Goal: Task Accomplishment & Management: Manage account settings

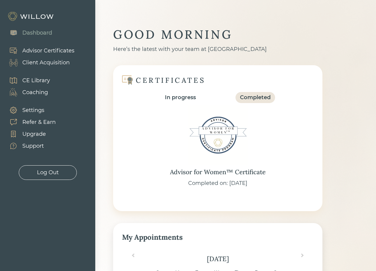
click at [49, 63] on div "Client Acquisition" at bounding box center [45, 63] width 47 height 8
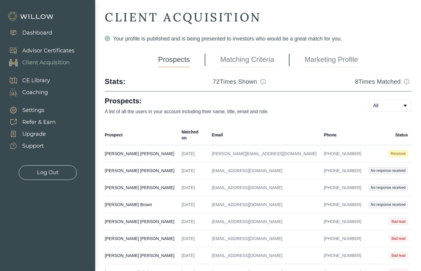
click at [118, 145] on td "[PERSON_NAME] Created on [DATE] Email [PERSON_NAME][EMAIL_ADDRESS][DOMAIN_NAME]…" at bounding box center [141, 153] width 73 height 17
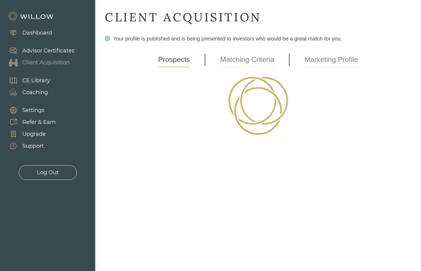
select select "3"
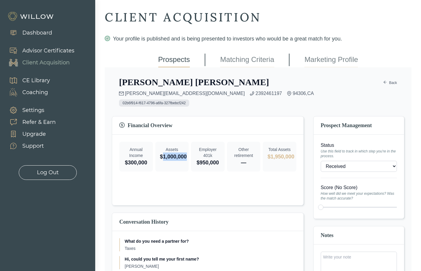
drag, startPoint x: 164, startPoint y: 159, endPoint x: 188, endPoint y: 157, distance: 23.6
click at [188, 157] on div "Assets $1,000,000" at bounding box center [172, 157] width 34 height 30
drag, startPoint x: 207, startPoint y: 166, endPoint x: 222, endPoint y: 166, distance: 15.8
click at [222, 165] on div "Employer 401k $950,000" at bounding box center [208, 157] width 34 height 30
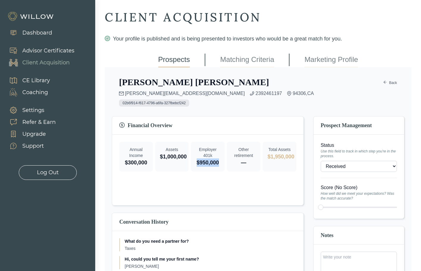
click at [222, 166] on div "Employer 401k $950,000" at bounding box center [208, 157] width 34 height 30
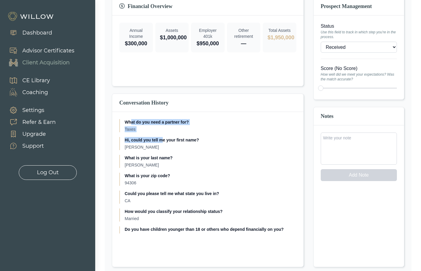
drag, startPoint x: 130, startPoint y: 120, endPoint x: 163, endPoint y: 133, distance: 34.8
click at [163, 133] on div "What do you need a partner for? Taxes Hi, could you tell me your first name? [P…" at bounding box center [207, 176] width 177 height 114
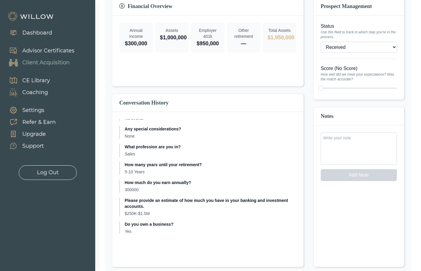
scroll to position [179, 0]
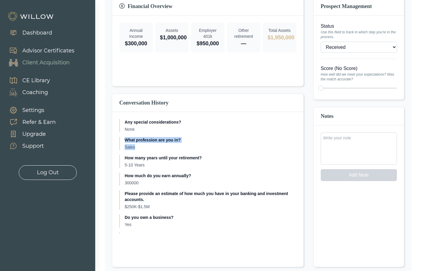
drag, startPoint x: 147, startPoint y: 147, endPoint x: 124, endPoint y: 140, distance: 24.8
click at [124, 140] on div "What profession are you in? Sales" at bounding box center [207, 143] width 177 height 13
drag, startPoint x: 147, startPoint y: 166, endPoint x: 123, endPoint y: 159, distance: 24.6
click at [123, 159] on div "How many years until your retirement? 5-10 Years" at bounding box center [207, 161] width 177 height 13
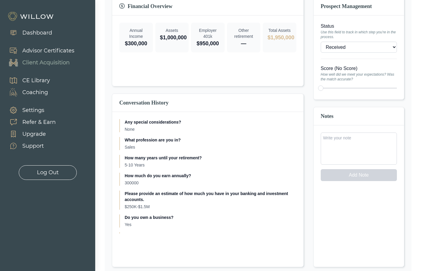
click at [145, 184] on p "300000" at bounding box center [211, 183] width 172 height 6
drag, startPoint x: 134, startPoint y: 185, endPoint x: 117, endPoint y: 185, distance: 16.7
click at [117, 185] on div "What do you need a partner for? Taxes Hi, could you tell me your first name? [P…" at bounding box center [207, 176] width 191 height 129
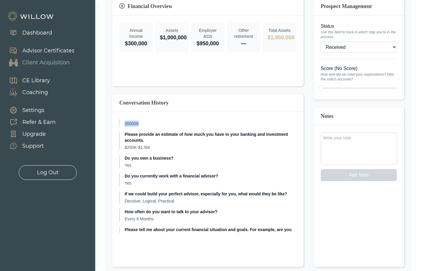
scroll to position [238, 0]
drag, startPoint x: 151, startPoint y: 145, endPoint x: 150, endPoint y: 148, distance: 3.1
click at [150, 148] on p "$250K-$1.5M" at bounding box center [211, 147] width 172 height 6
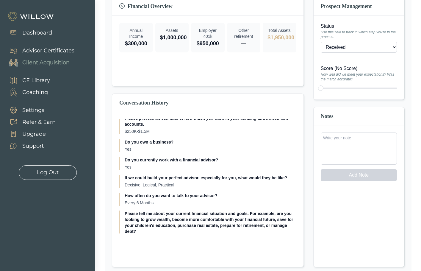
scroll to position [268, 0]
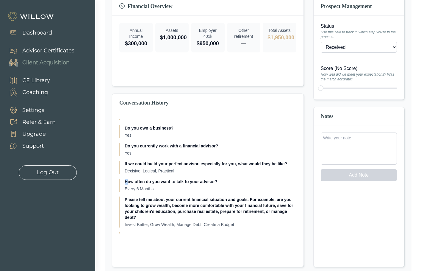
drag, startPoint x: 179, startPoint y: 171, endPoint x: 129, endPoint y: 174, distance: 50.4
click at [129, 174] on div "What do you need a partner for? Taxes Hi, could you tell me your first name? [P…" at bounding box center [207, 176] width 177 height 114
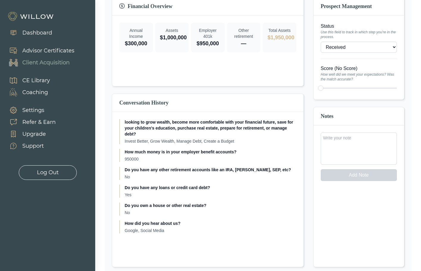
scroll to position [149, 0]
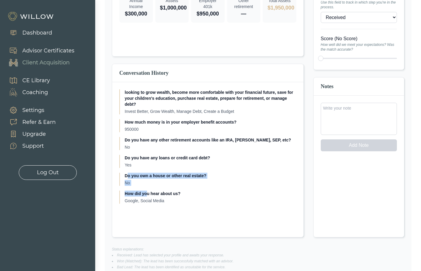
drag, startPoint x: 134, startPoint y: 180, endPoint x: 148, endPoint y: 188, distance: 15.7
click at [148, 188] on div "What do you need a partner for? Taxes Hi, could you tell me your first name? [P…" at bounding box center [207, 146] width 177 height 114
drag, startPoint x: 180, startPoint y: 195, endPoint x: 127, endPoint y: 196, distance: 53.0
click at [125, 196] on p "How did you hear about us?" at bounding box center [211, 194] width 172 height 6
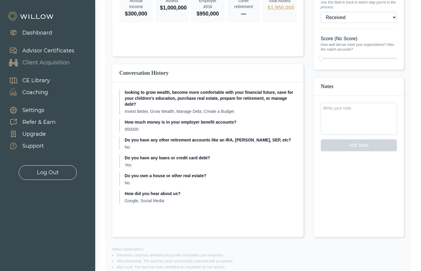
click at [190, 197] on div "How did you hear about us? Google, Social Media" at bounding box center [207, 197] width 177 height 13
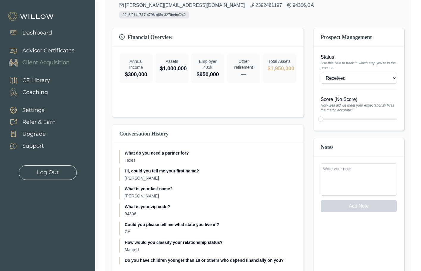
scroll to position [0, 0]
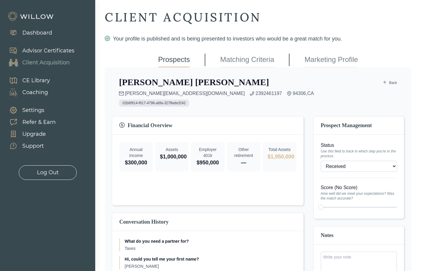
click at [367, 169] on select "- Won (Matched) Received Bad lead Not ready to move forward No response receive…" at bounding box center [359, 166] width 76 height 11
click at [366, 169] on select "- Won (Matched) Received Bad lead Not ready to move forward No response receive…" at bounding box center [359, 166] width 76 height 11
click at [295, 186] on div "Financial Overview Annual Income $300,000 Assets $1,000,000 Employer 401k $950,…" at bounding box center [208, 160] width 192 height 89
click at [255, 61] on link "Matching Criteria" at bounding box center [247, 59] width 54 height 15
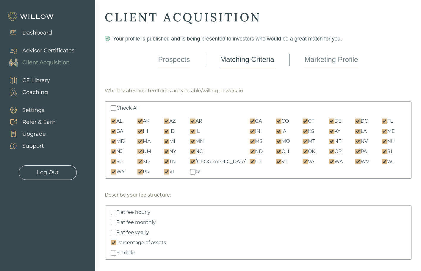
click at [325, 56] on link "Marketing Profile" at bounding box center [332, 59] width 54 height 15
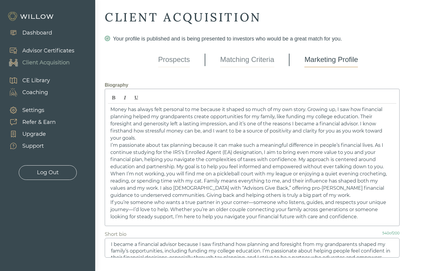
click at [120, 122] on span "Money has always felt personal to me because it shaped so much of my own story.…" at bounding box center [246, 124] width 272 height 34
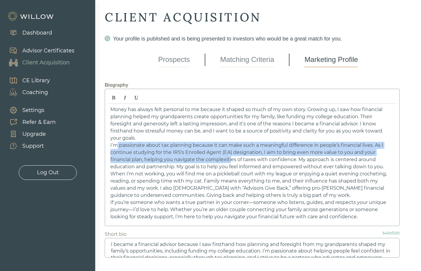
drag, startPoint x: 116, startPoint y: 144, endPoint x: 232, endPoint y: 158, distance: 117.3
click at [232, 158] on span "I’m passionate about tax planning because it can make such a meaningful differe…" at bounding box center [247, 155] width 274 height 27
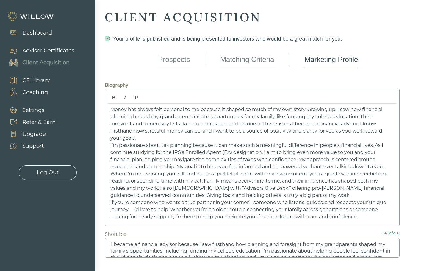
click at [312, 168] on span "I’m passionate about tax planning because it can make such a meaningful differe…" at bounding box center [247, 155] width 274 height 27
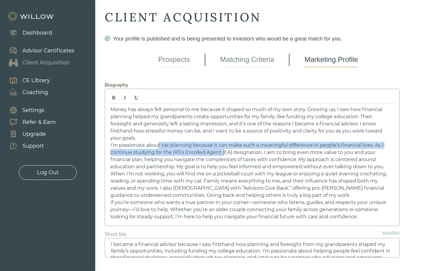
drag, startPoint x: 158, startPoint y: 148, endPoint x: 223, endPoint y: 152, distance: 65.6
click at [223, 152] on p "I’m passionate about tax planning because it can make such a meaningful differe…" at bounding box center [252, 156] width 284 height 29
click at [223, 152] on span "I’m passionate about tax planning because it can make such a meaningful differe…" at bounding box center [247, 155] width 274 height 27
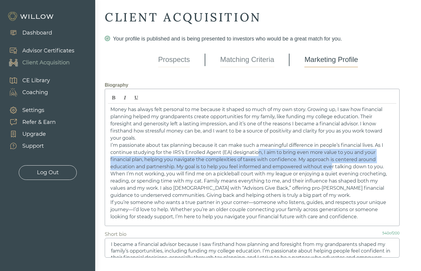
drag, startPoint x: 257, startPoint y: 151, endPoint x: 330, endPoint y: 165, distance: 74.6
click at [331, 165] on span "I’m passionate about tax planning because it can make such a meaningful differe…" at bounding box center [247, 155] width 274 height 27
click at [330, 165] on span "I’m passionate about tax planning because it can make such a meaningful differe…" at bounding box center [247, 155] width 274 height 27
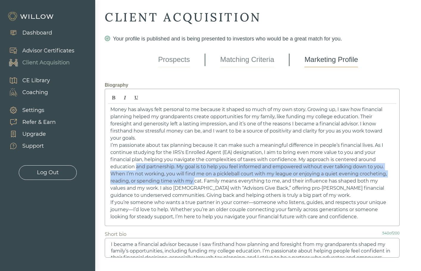
drag, startPoint x: 136, startPoint y: 170, endPoint x: 195, endPoint y: 181, distance: 60.2
click at [195, 181] on div "Money has always felt personal to me because it shaped so much of my own story.…" at bounding box center [252, 163] width 289 height 119
click at [195, 181] on span "When I’m not working, you will find me on a pickleball court with my league or …" at bounding box center [248, 184] width 277 height 27
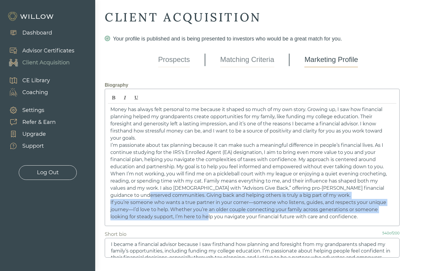
drag, startPoint x: 141, startPoint y: 201, endPoint x: 209, endPoint y: 216, distance: 69.9
click at [209, 216] on div "Money has always felt personal to me because it shaped so much of my own story.…" at bounding box center [252, 163] width 289 height 119
click at [209, 216] on span "If you’re someone who wants a true partner in your corner—someone who listens, …" at bounding box center [248, 210] width 276 height 20
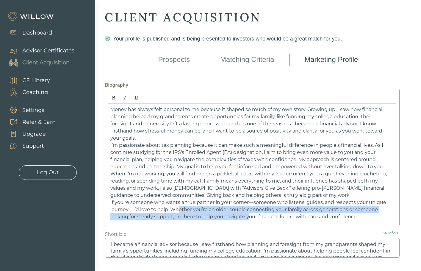
drag, startPoint x: 204, startPoint y: 211, endPoint x: 248, endPoint y: 219, distance: 44.4
click at [248, 219] on span "If you’re someone who wants a true partner in your corner—someone who listens, …" at bounding box center [248, 210] width 276 height 20
click at [184, 222] on div "Money has always felt personal to me because it shaped so much of my own story.…" at bounding box center [252, 163] width 289 height 119
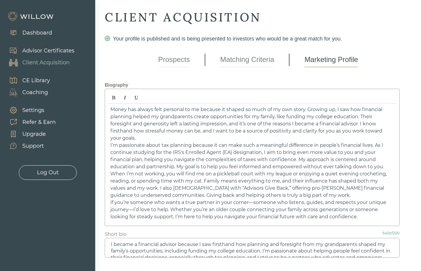
click at [169, 210] on span "If you’re someone who wants a true partner in your corner—someone who listens, …" at bounding box center [248, 210] width 276 height 20
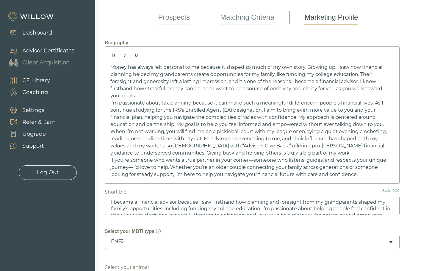
scroll to position [30, 0]
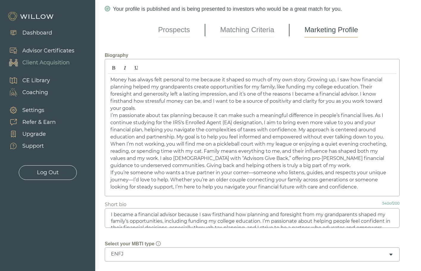
click at [177, 221] on textarea "I became a financial advisor because I saw firsthand how planning and foresight…" at bounding box center [252, 218] width 295 height 20
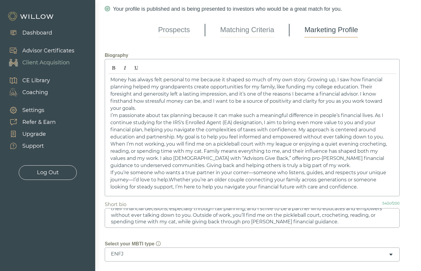
scroll to position [20, 0]
drag, startPoint x: 203, startPoint y: 216, endPoint x: 323, endPoint y: 224, distance: 119.7
click at [323, 224] on textarea "I became a financial advisor because I saw firsthand how planning and foresight…" at bounding box center [252, 218] width 295 height 20
click at [323, 225] on textarea "I became a financial advisor because I saw firsthand how planning and foresight…" at bounding box center [252, 218] width 295 height 20
click at [321, 225] on textarea "I became a financial advisor because I saw firsthand how planning and foresight…" at bounding box center [252, 218] width 295 height 20
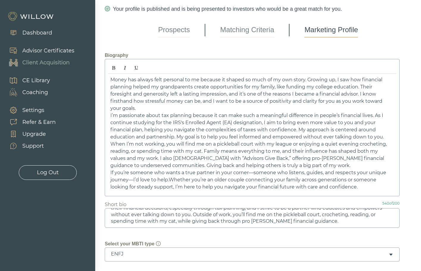
click at [126, 227] on textarea "I became a financial advisor because I saw firsthand how planning and foresight…" at bounding box center [252, 218] width 295 height 20
drag, startPoint x: 209, startPoint y: 223, endPoint x: 331, endPoint y: 221, distance: 121.5
click at [331, 221] on textarea "I became a financial advisor because I saw firsthand how planning and foresight…" at bounding box center [252, 218] width 295 height 20
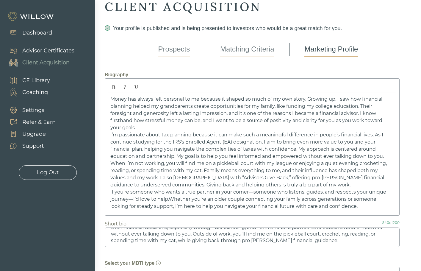
scroll to position [0, 0]
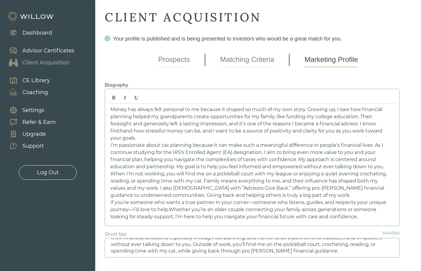
click at [180, 63] on link "Prospects" at bounding box center [174, 59] width 32 height 15
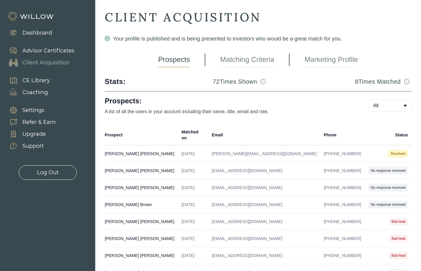
click at [34, 36] on div "Dashboard" at bounding box center [37, 33] width 30 height 8
